Goal: Navigation & Orientation: Find specific page/section

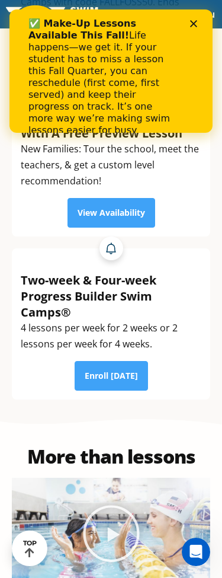
scroll to position [408, 0]
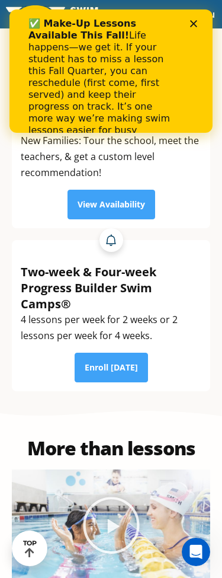
click at [196, 26] on polygon "Close" at bounding box center [193, 23] width 7 height 7
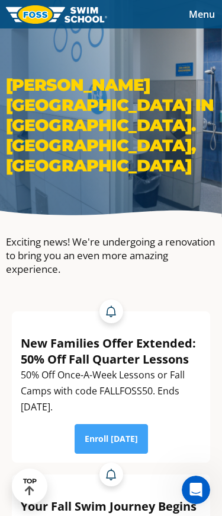
scroll to position [0, 0]
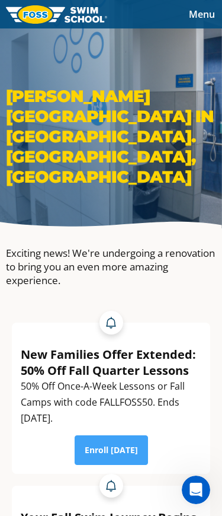
click at [201, 8] on span "Menu" at bounding box center [202, 14] width 26 height 13
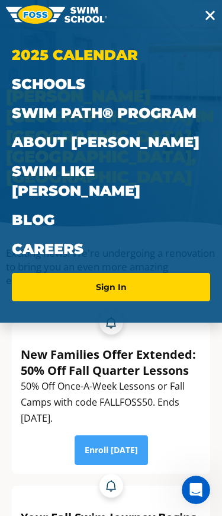
click at [96, 60] on link "2025 Calendar" at bounding box center [111, 54] width 199 height 29
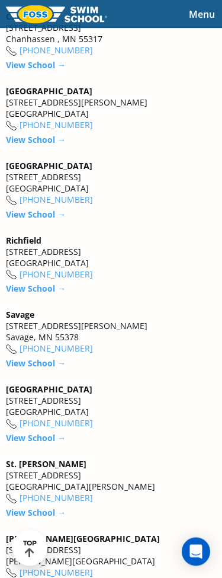
scroll to position [2225, 0]
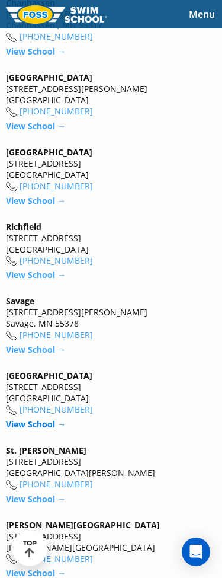
click at [45, 430] on link "View School →" at bounding box center [36, 424] width 60 height 11
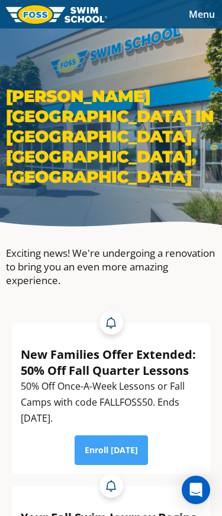
click at [206, 10] on span "Menu" at bounding box center [202, 14] width 26 height 13
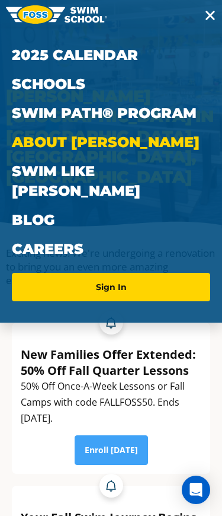
click at [110, 143] on link "About [PERSON_NAME]" at bounding box center [111, 141] width 199 height 29
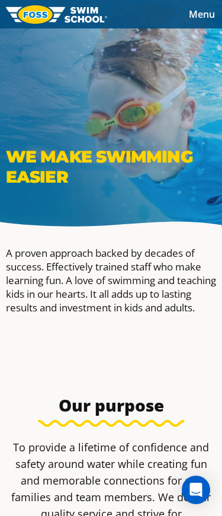
click at [201, 18] on span "Menu" at bounding box center [202, 14] width 26 height 13
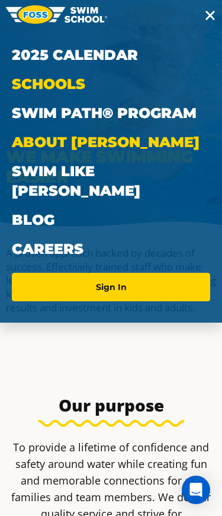
click at [81, 82] on link "Schools" at bounding box center [111, 83] width 199 height 29
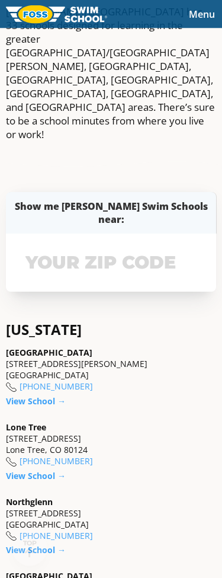
scroll to position [336, 0]
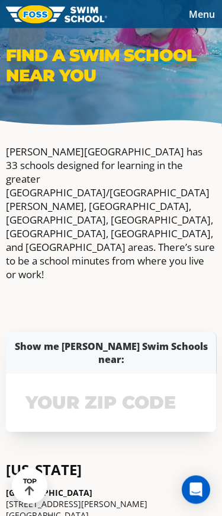
click at [199, 19] on span "Menu" at bounding box center [202, 14] width 26 height 13
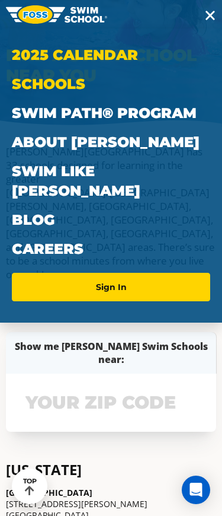
click at [115, 55] on link "2025 Calendar" at bounding box center [111, 54] width 199 height 29
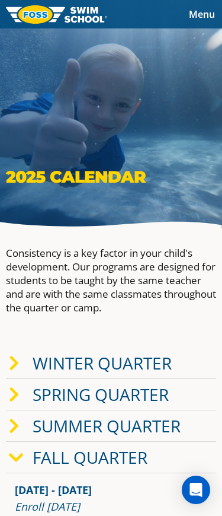
click at [192, 12] on span "Menu" at bounding box center [202, 14] width 26 height 13
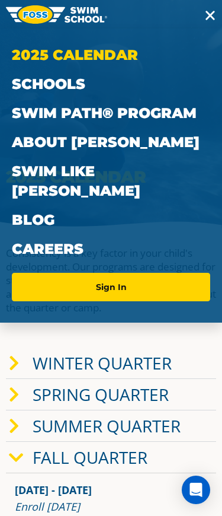
click at [41, 15] on img at bounding box center [56, 14] width 101 height 18
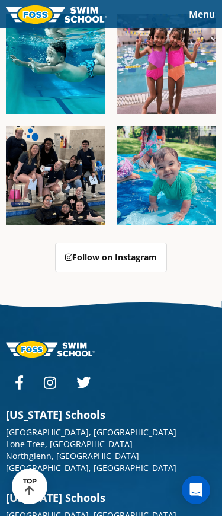
scroll to position [3639, 0]
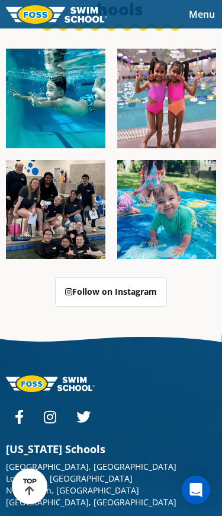
click at [62, 164] on img at bounding box center [56, 210] width 100 height 100
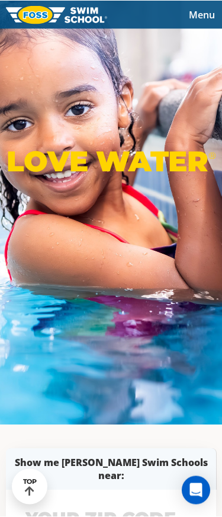
scroll to position [0, 0]
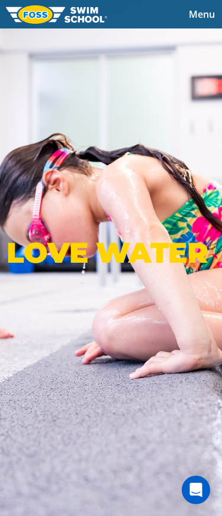
click at [71, 306] on div "LOVE WATER ®" at bounding box center [111, 258] width 222 height 516
